Goal: Transaction & Acquisition: Download file/media

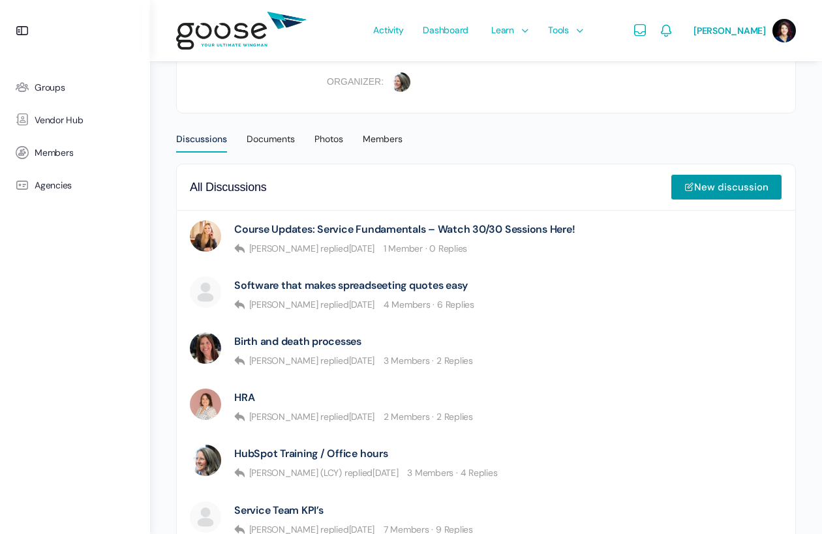
scroll to position [306, 0]
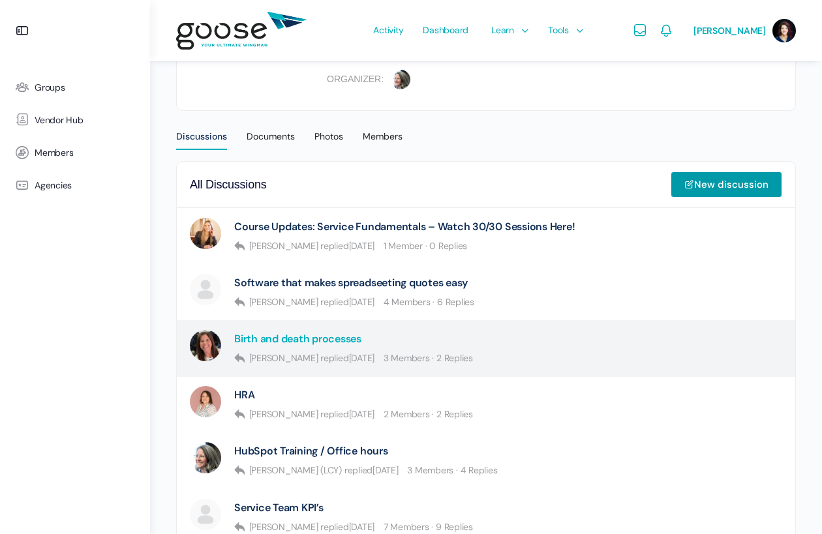
click at [322, 341] on link "Birth and death processes" at bounding box center [297, 339] width 127 height 12
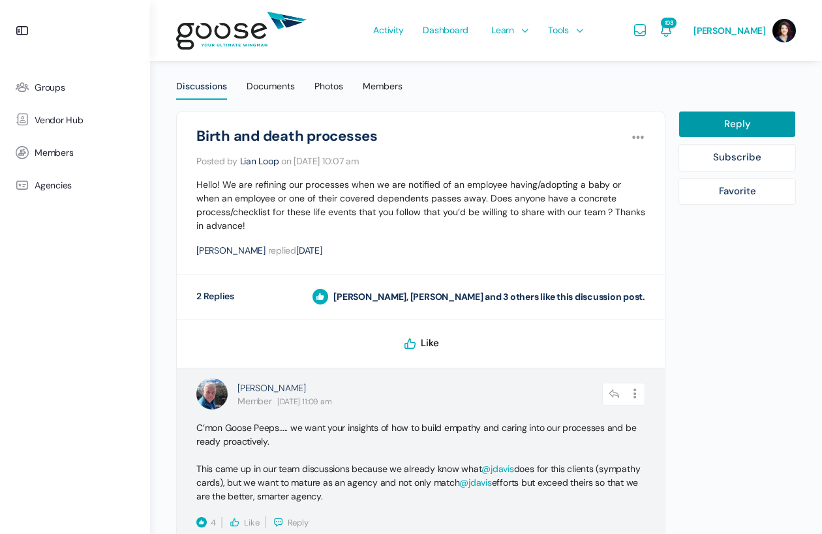
scroll to position [353, 0]
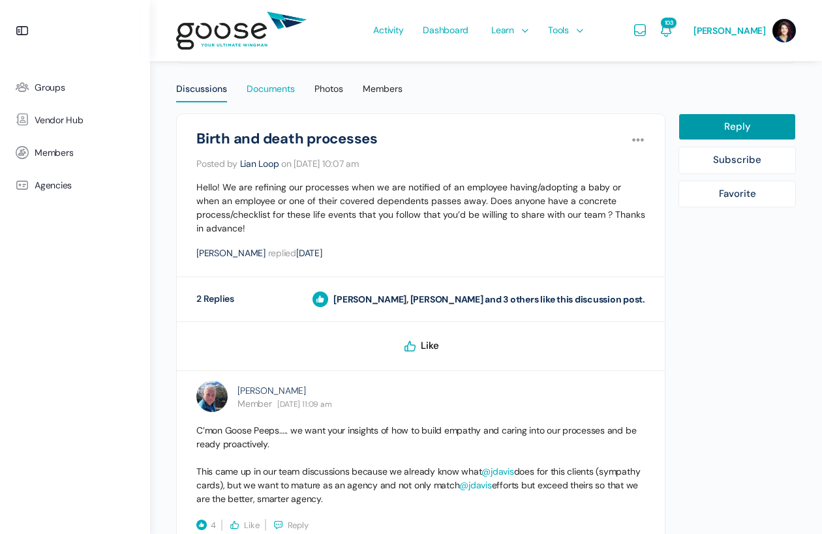
click at [267, 87] on div "Documents" at bounding box center [270, 93] width 48 height 20
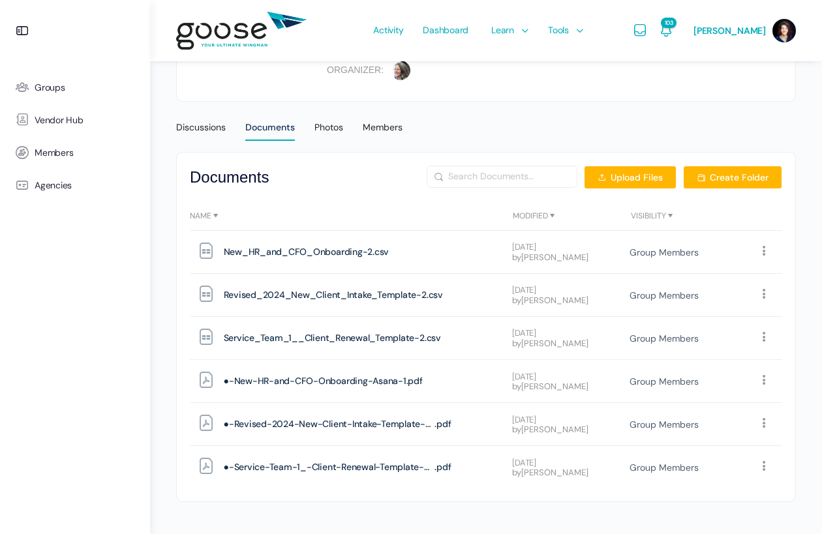
scroll to position [318, 0]
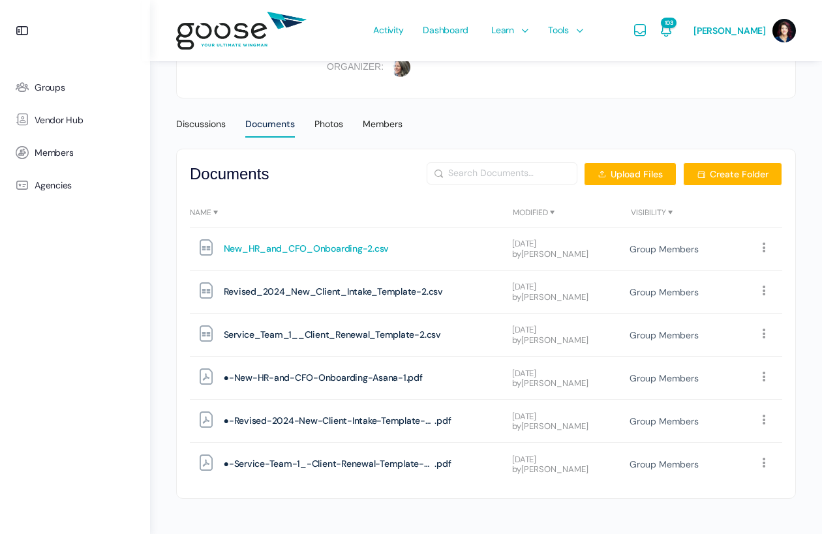
click at [286, 253] on span "New_HR_and_CFO_Onboarding-2" at bounding box center [298, 249] width 149 height 18
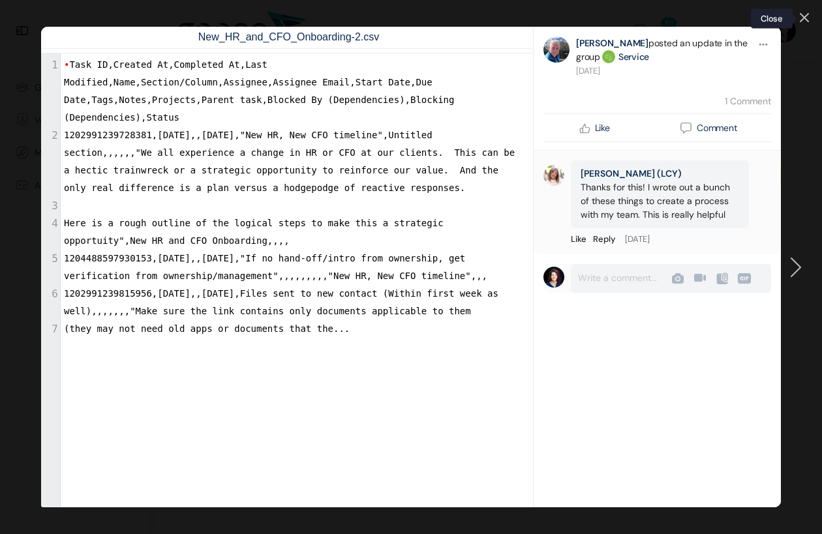
click at [806, 15] on icon at bounding box center [804, 18] width 8 height 8
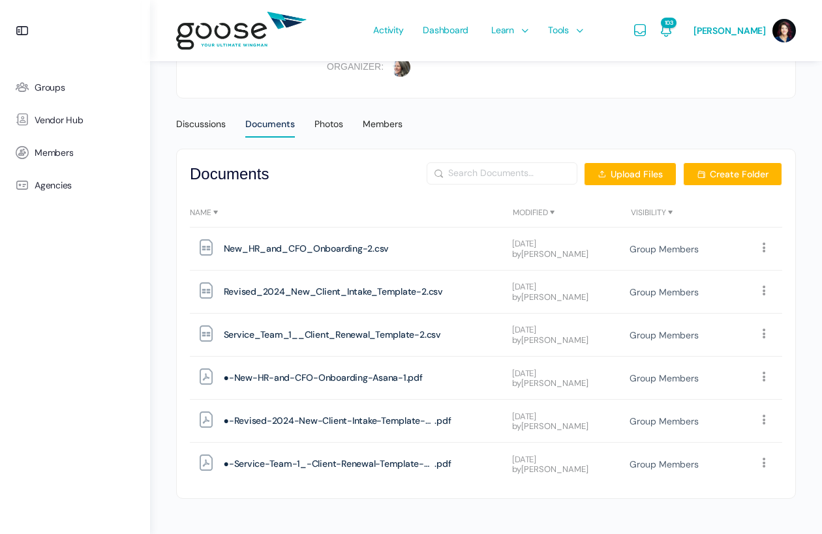
click at [766, 250] on icon at bounding box center [764, 248] width 12 height 12
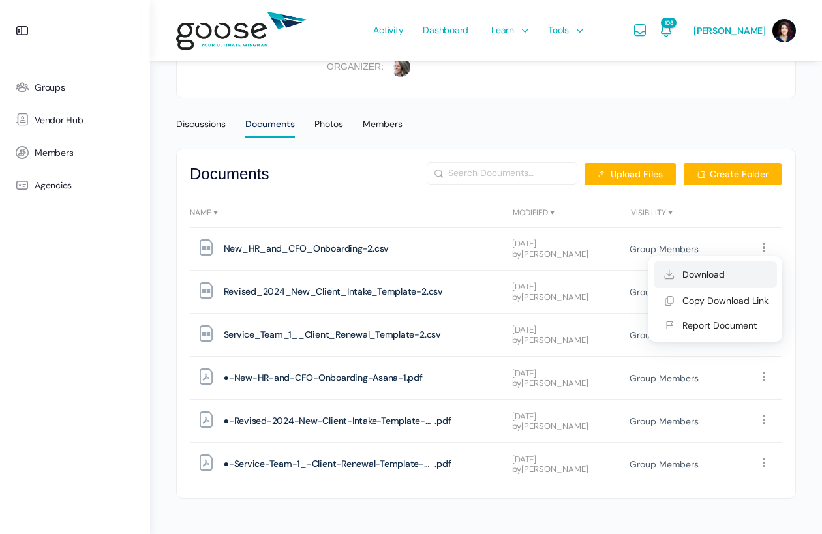
click at [712, 273] on link "Download" at bounding box center [714, 274] width 123 height 26
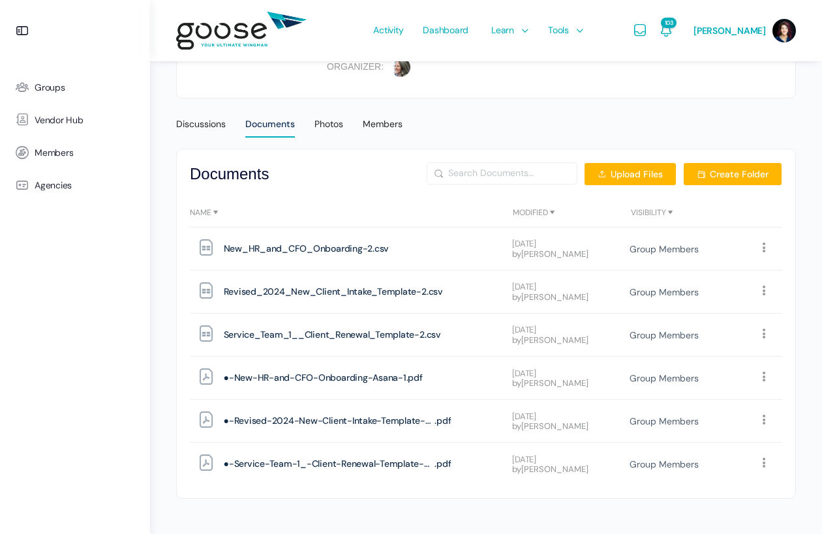
click at [764, 331] on icon at bounding box center [764, 334] width 12 height 12
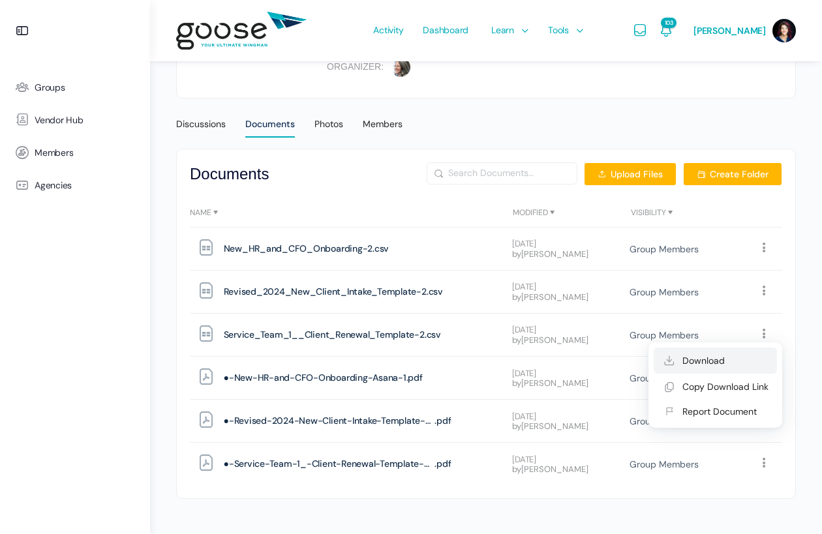
click at [716, 357] on link "Download" at bounding box center [714, 361] width 123 height 26
